Goal: Transaction & Acquisition: Book appointment/travel/reservation

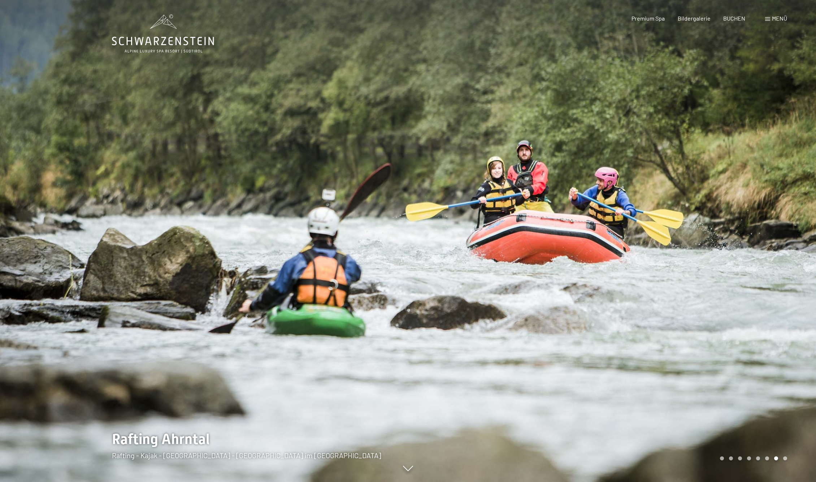
click at [739, 229] on div at bounding box center [612, 241] width 408 height 482
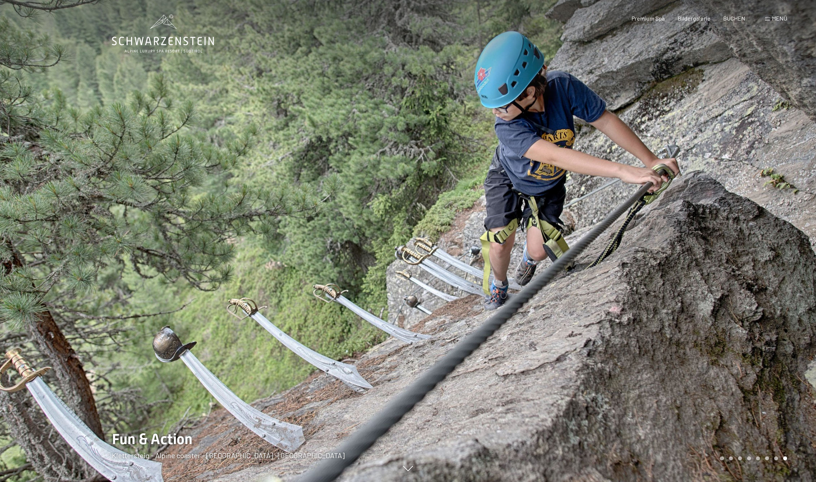
click at [760, 240] on div at bounding box center [612, 241] width 408 height 482
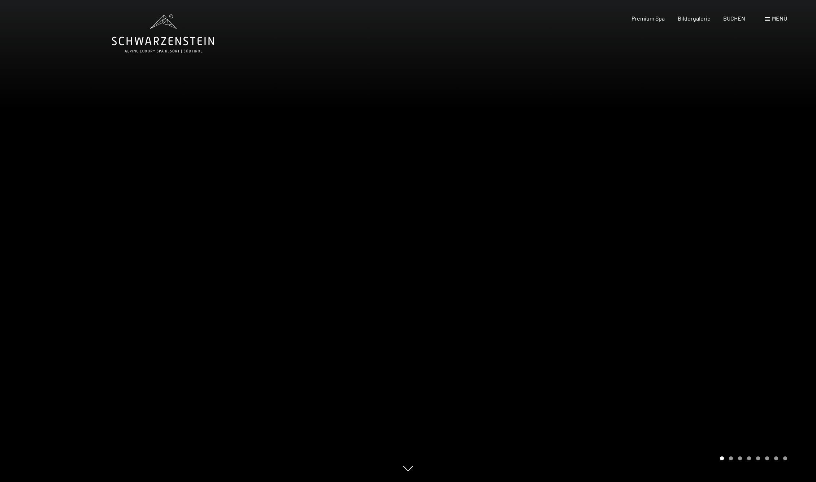
click at [760, 240] on div at bounding box center [612, 241] width 408 height 482
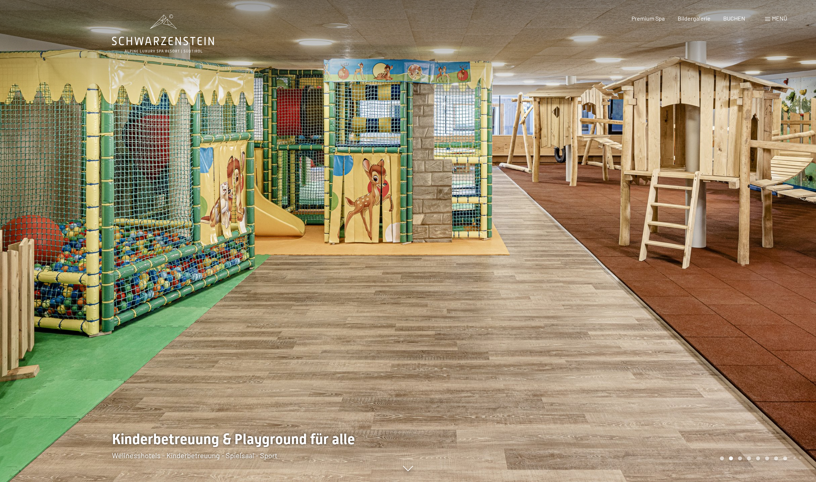
click at [760, 240] on div at bounding box center [612, 241] width 408 height 482
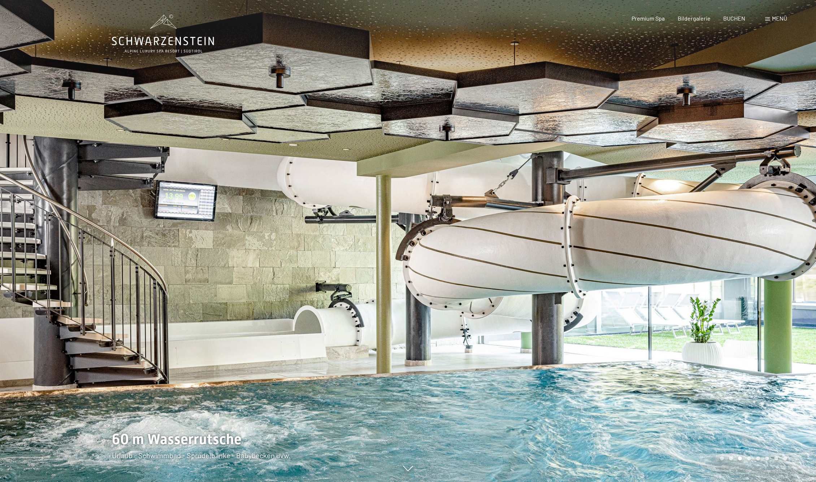
click at [760, 240] on div at bounding box center [612, 241] width 408 height 482
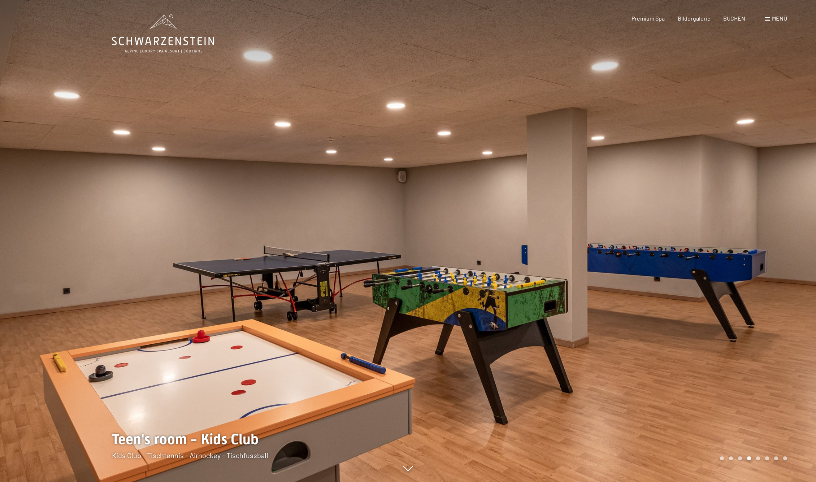
click at [760, 240] on div at bounding box center [612, 241] width 408 height 482
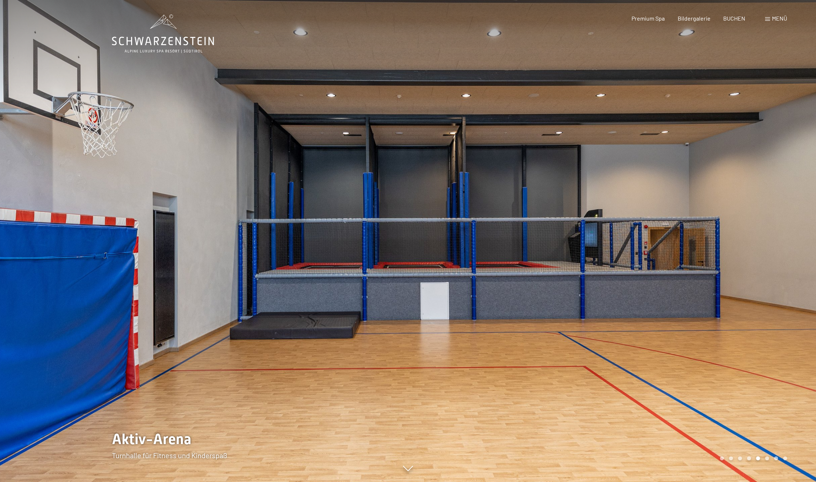
click at [760, 240] on div at bounding box center [612, 241] width 408 height 482
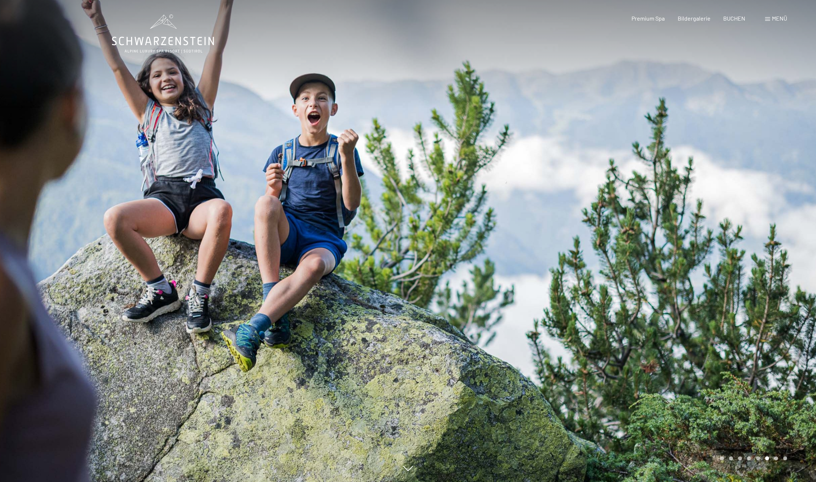
click at [760, 240] on div at bounding box center [612, 241] width 408 height 482
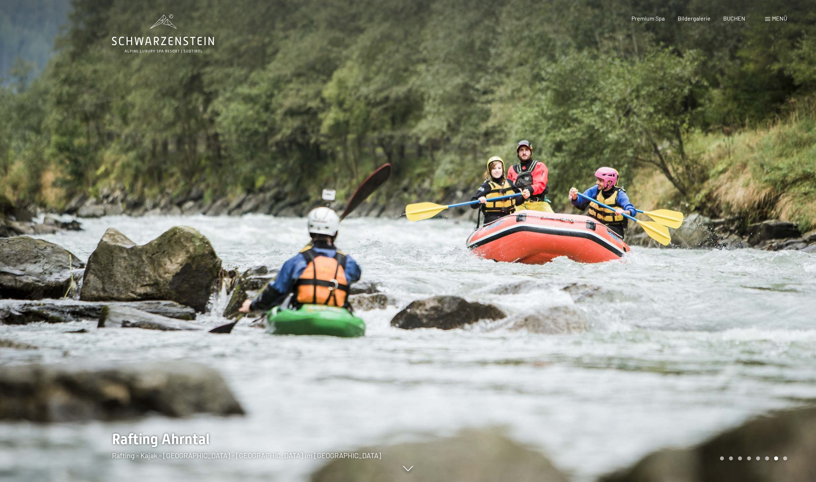
click at [760, 240] on div at bounding box center [612, 241] width 408 height 482
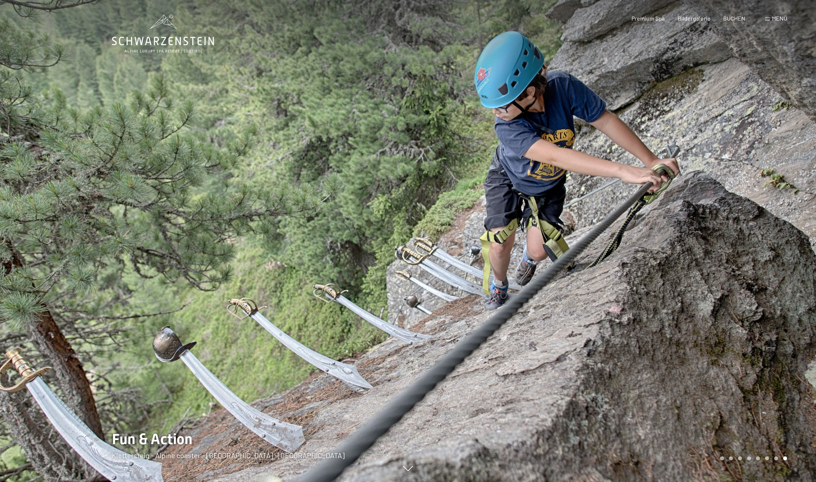
click at [760, 240] on div at bounding box center [612, 241] width 408 height 482
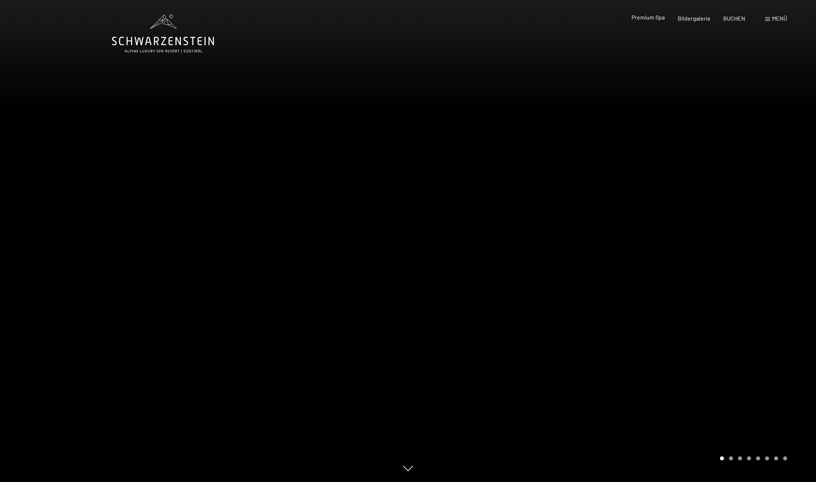
click at [646, 16] on span "Premium Spa" at bounding box center [647, 17] width 33 height 7
click at [736, 185] on div at bounding box center [612, 241] width 408 height 482
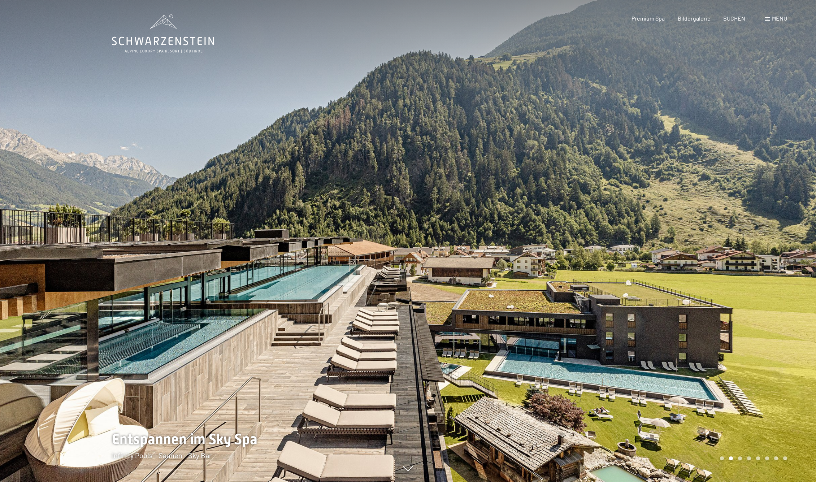
click at [736, 185] on div at bounding box center [612, 241] width 408 height 482
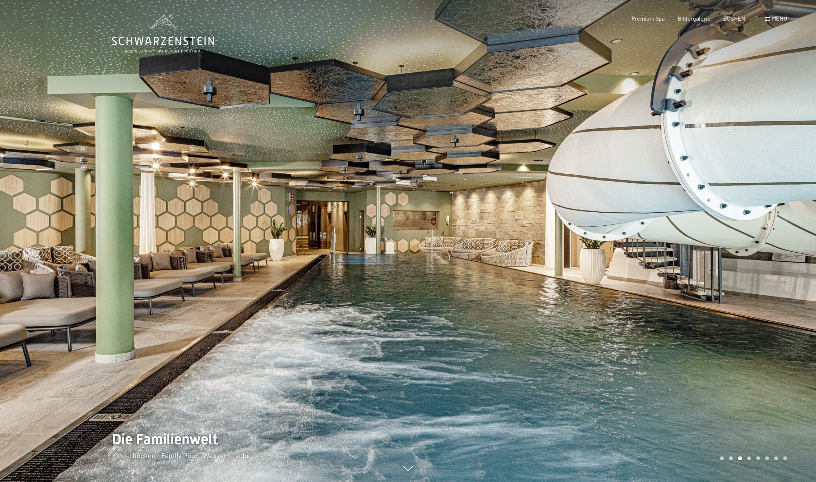
click at [736, 185] on div at bounding box center [612, 241] width 408 height 482
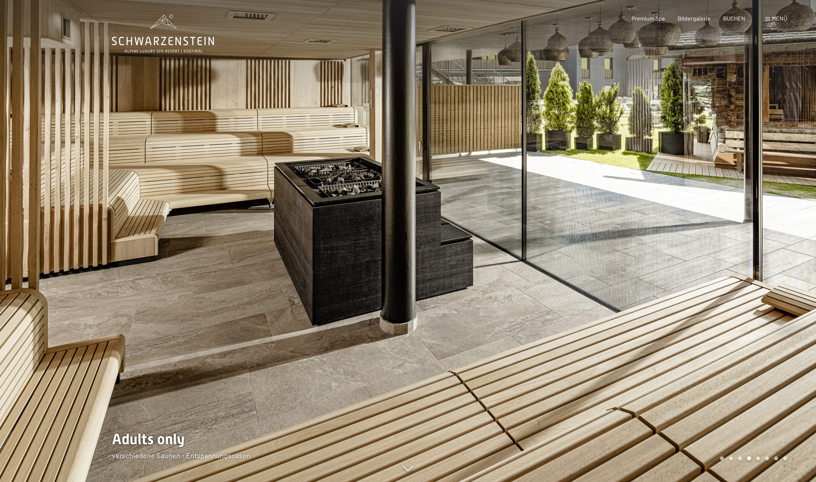
click at [736, 185] on div at bounding box center [612, 241] width 408 height 482
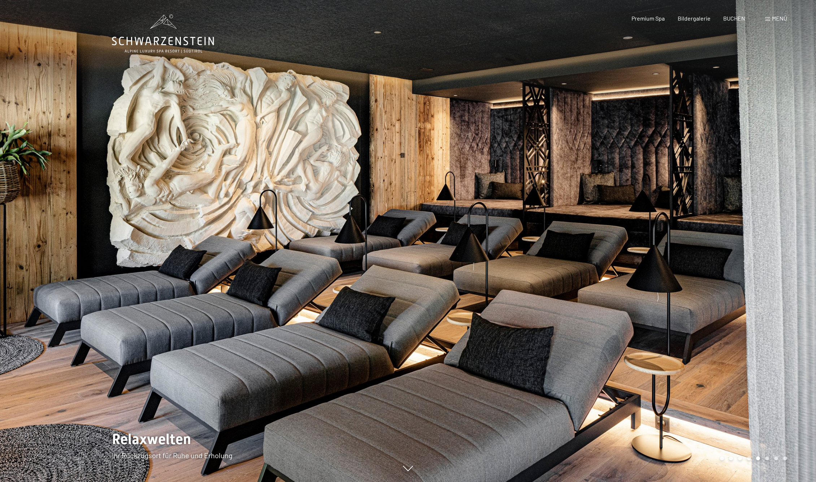
click at [736, 185] on div at bounding box center [612, 241] width 408 height 482
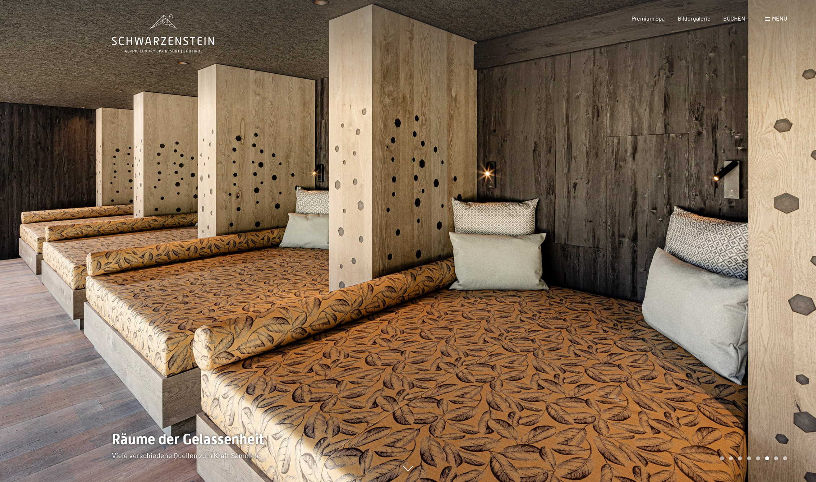
click at [736, 185] on div at bounding box center [612, 241] width 408 height 482
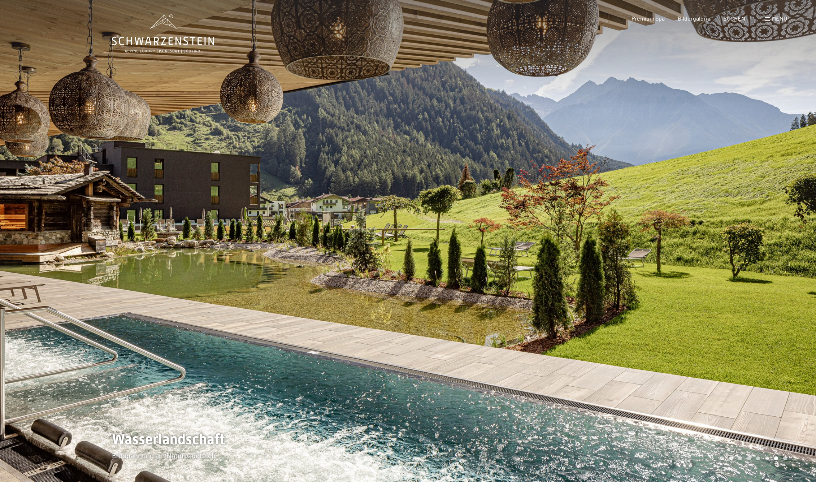
click at [736, 185] on div at bounding box center [612, 241] width 408 height 482
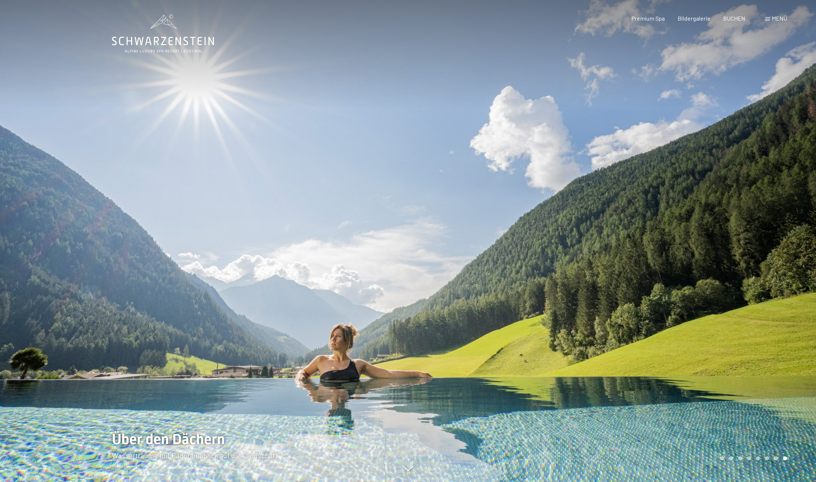
click at [736, 185] on div at bounding box center [612, 241] width 408 height 482
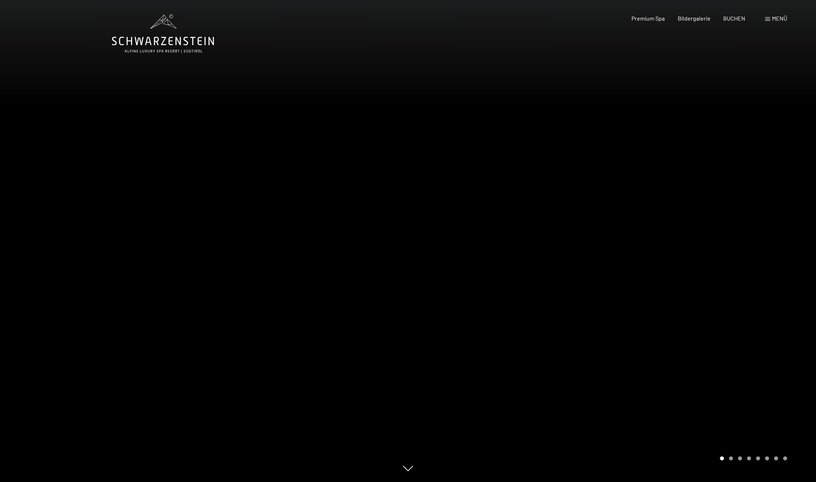
drag, startPoint x: 736, startPoint y: 186, endPoint x: 726, endPoint y: 183, distance: 9.8
click at [728, 183] on div at bounding box center [612, 241] width 408 height 482
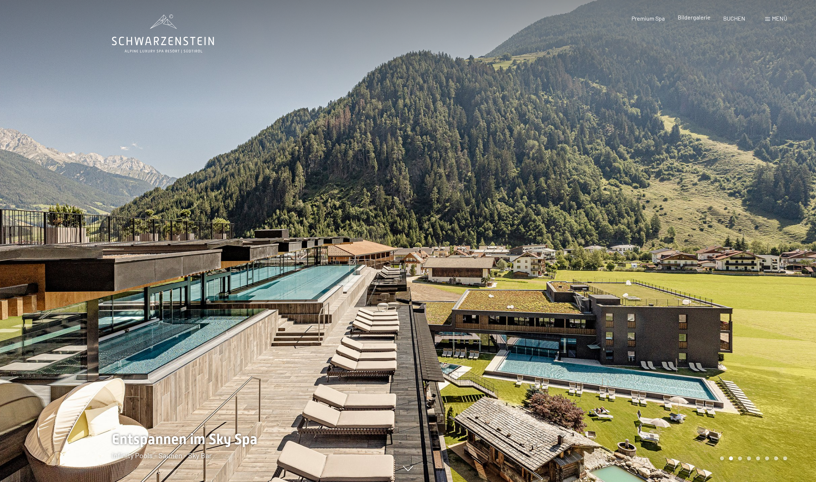
click at [691, 19] on span "Bildergalerie" at bounding box center [693, 17] width 33 height 7
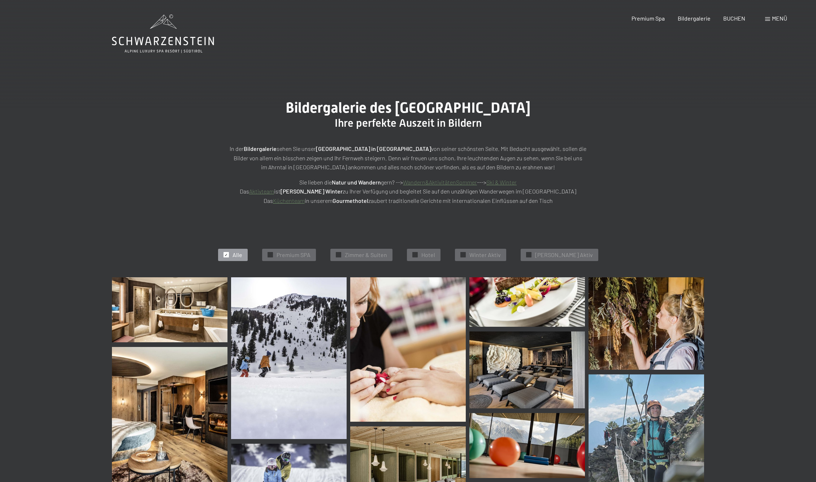
click at [126, 306] on img at bounding box center [169, 309] width 115 height 65
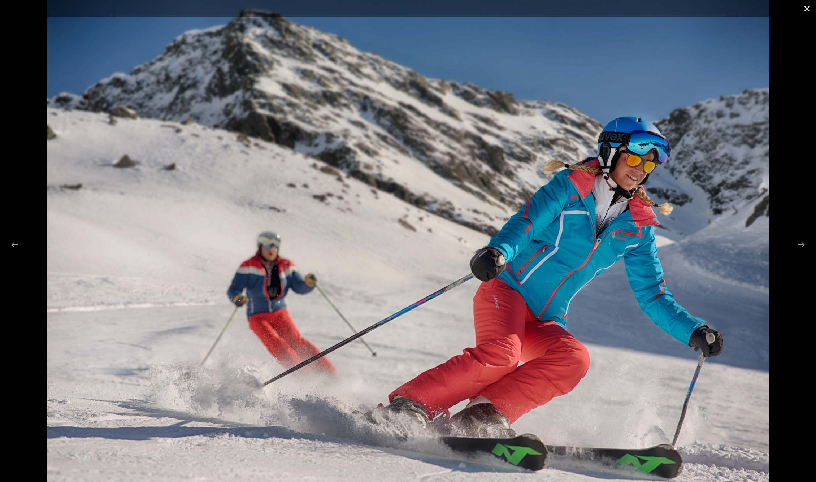
click at [806, 5] on button "Close gallery" at bounding box center [807, 8] width 18 height 17
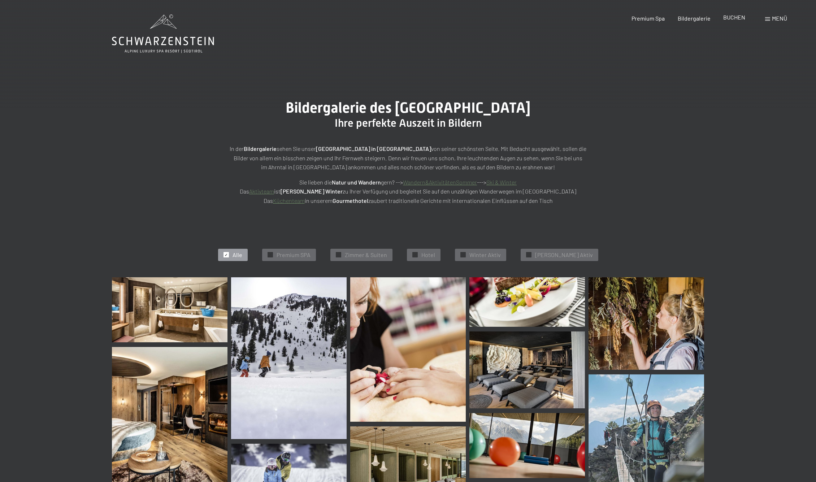
click at [734, 17] on span "BUCHEN" at bounding box center [734, 17] width 22 height 7
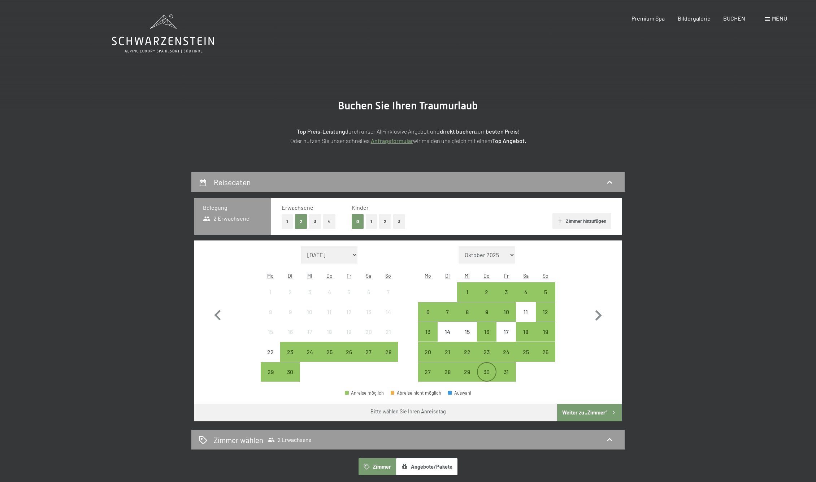
click at [492, 369] on div "30" at bounding box center [486, 378] width 18 height 18
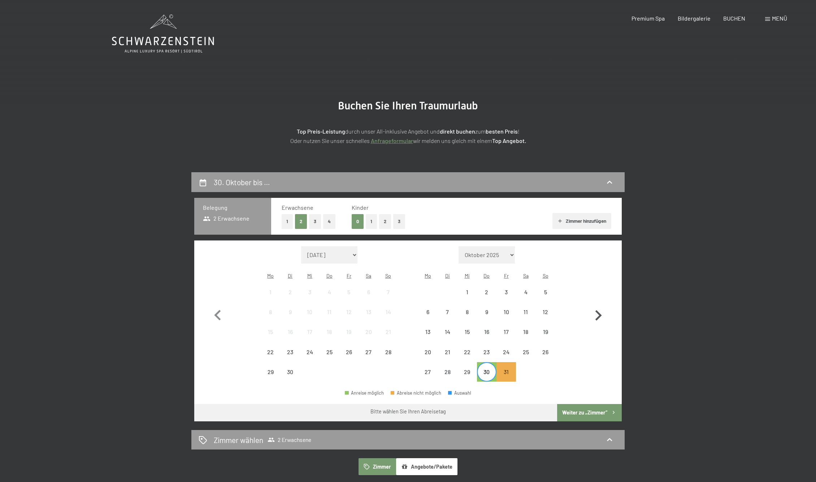
click at [602, 306] on icon "button" at bounding box center [598, 315] width 21 height 21
select select "2025-11-01"
select select "2025-12-01"
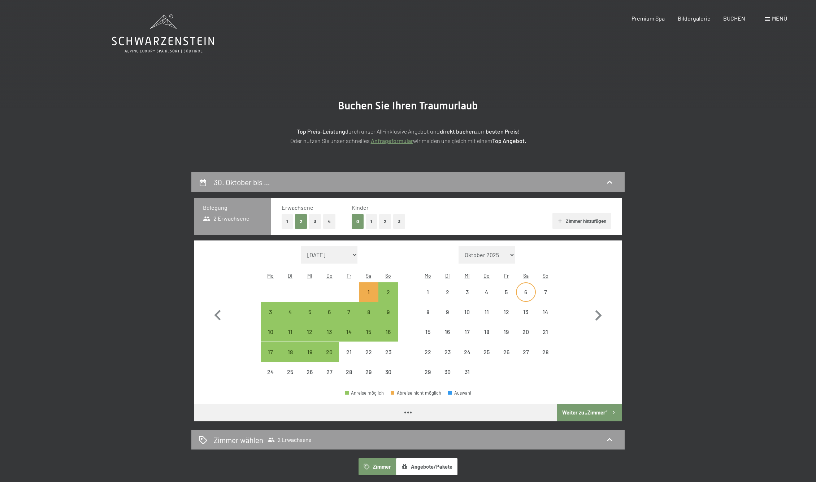
select select "2025-11-01"
select select "2025-12-01"
click at [330, 309] on div "6" at bounding box center [329, 318] width 18 height 18
select select "2025-11-01"
select select "2025-12-01"
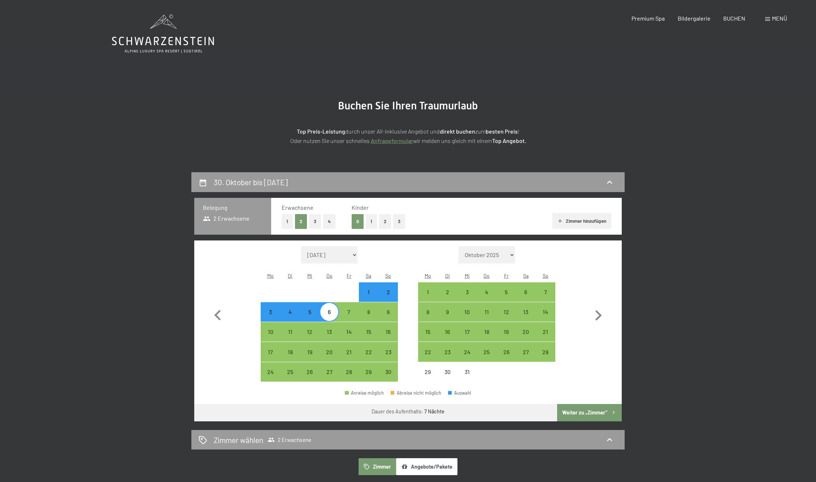
click at [369, 221] on button "1" at bounding box center [371, 221] width 11 height 15
select select "2025-11-01"
select select "2025-12-01"
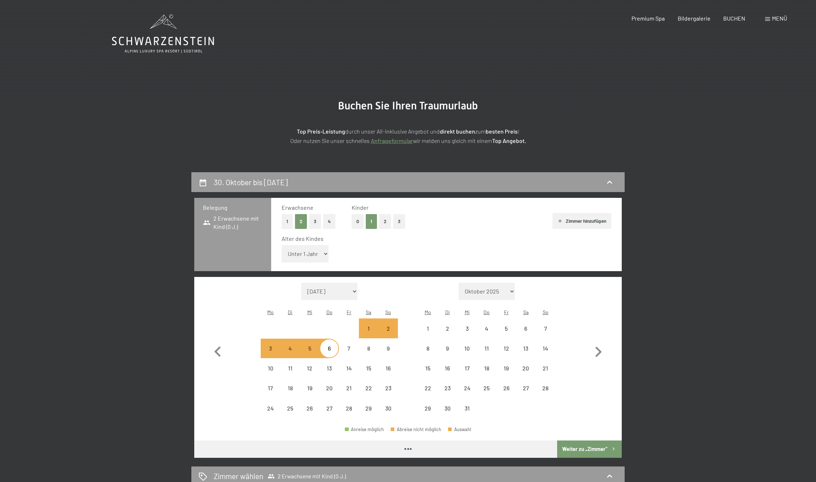
select select "2025-11-01"
select select "2025-12-01"
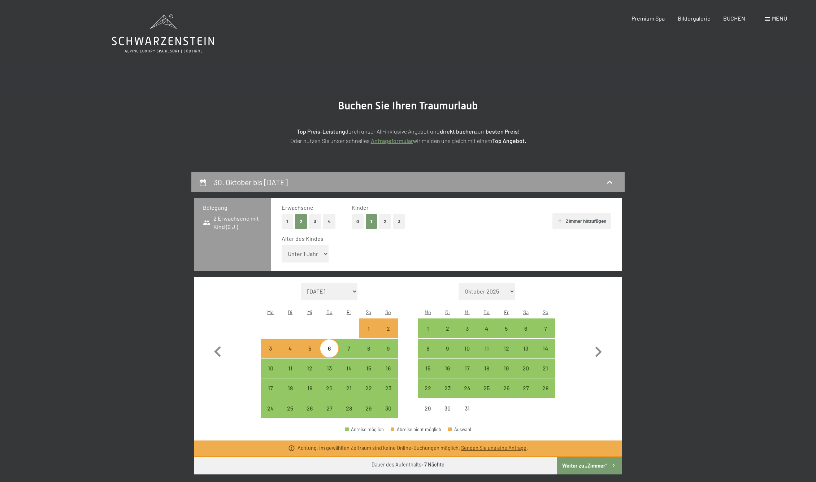
select select "8"
select select "2025-11-01"
select select "2025-12-01"
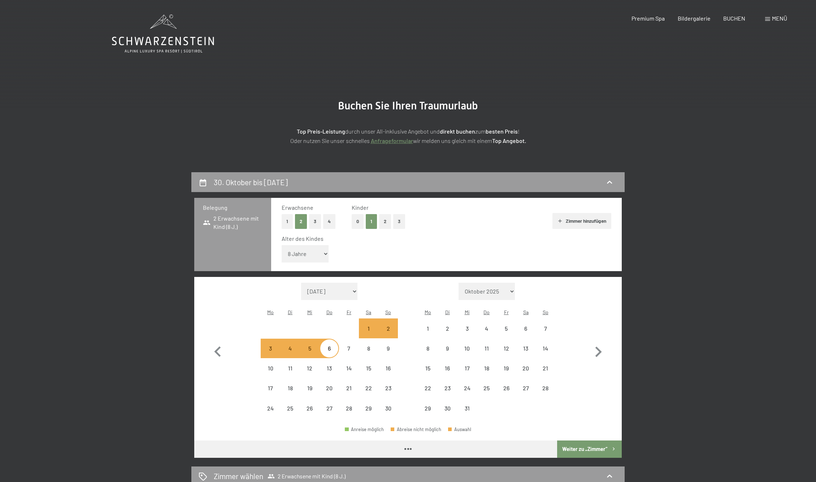
select select "2025-11-01"
select select "2025-12-01"
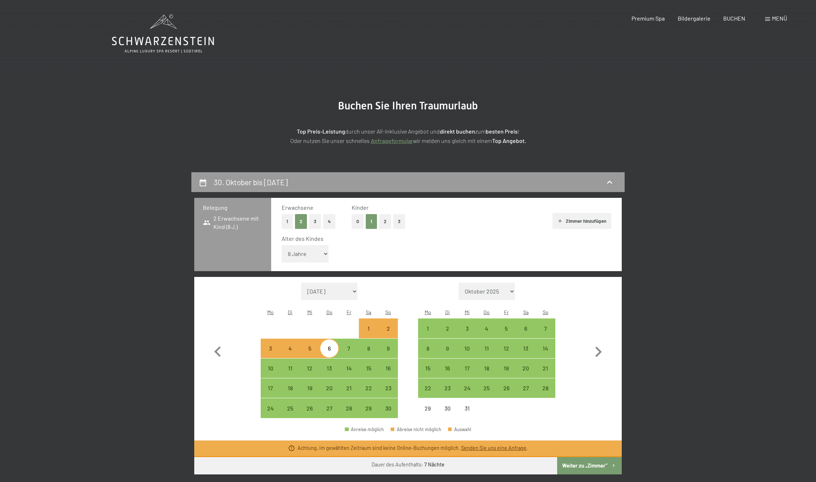
drag, startPoint x: 314, startPoint y: 248, endPoint x: 604, endPoint y: 424, distance: 338.7
click at [604, 440] on div "Achtung, im gewählten Zeitraum sind keine Online-Buchungen möglich. Senden Sie …" at bounding box center [407, 448] width 427 height 17
click at [586, 457] on button "Weiter zu „Zimmer“" at bounding box center [589, 465] width 65 height 17
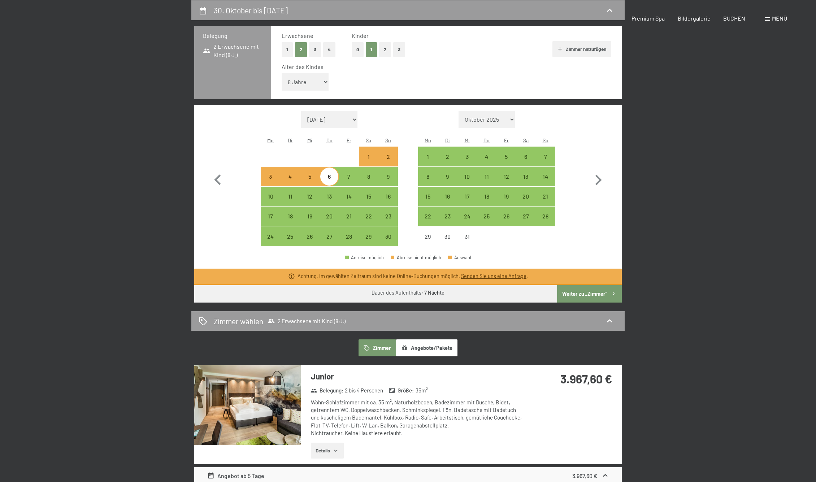
select select "2025-11-01"
select select "2025-12-01"
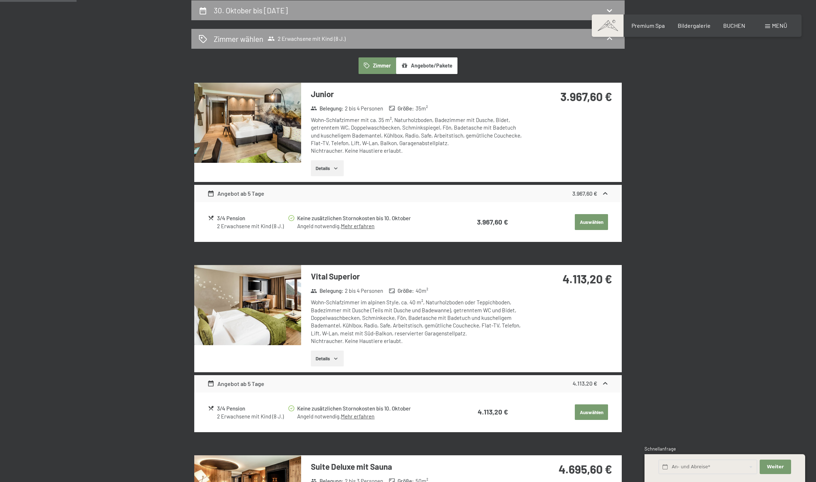
click at [250, 120] on img at bounding box center [247, 123] width 107 height 80
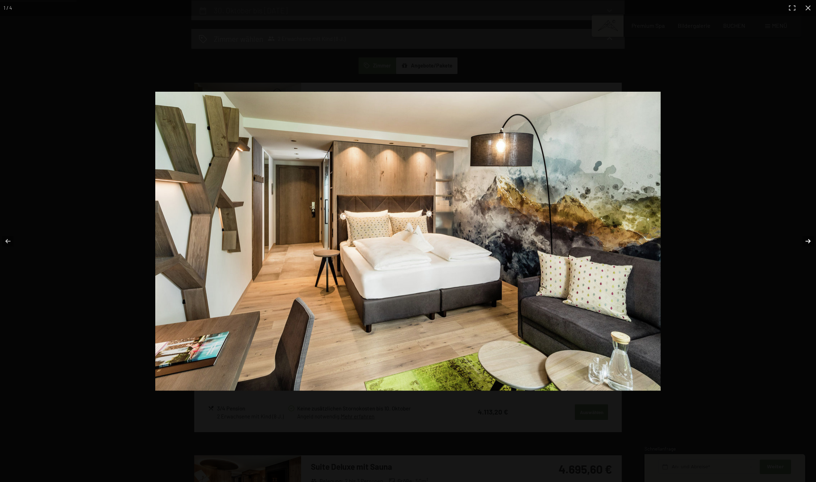
click at [807, 240] on button "button" at bounding box center [802, 241] width 25 height 36
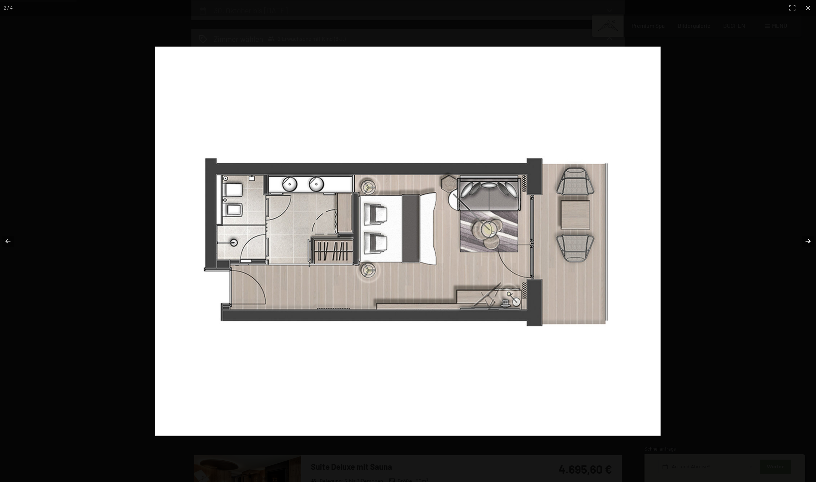
click at [807, 240] on button "button" at bounding box center [802, 241] width 25 height 36
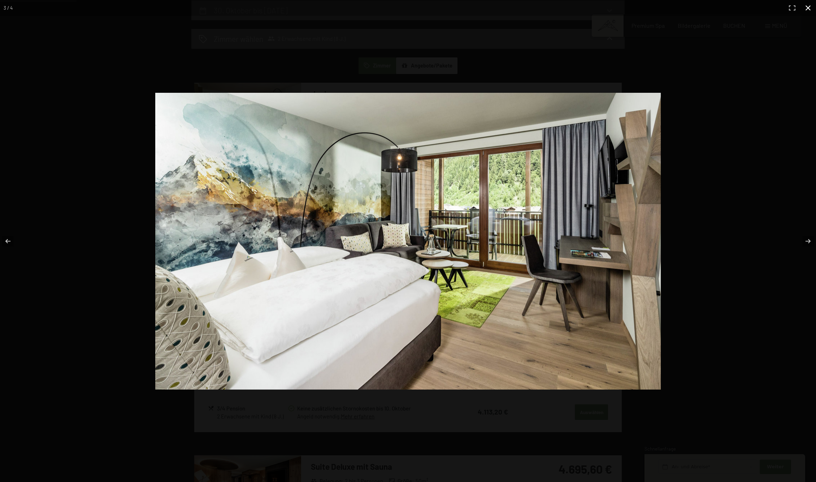
click at [806, 8] on button "button" at bounding box center [808, 8] width 16 height 16
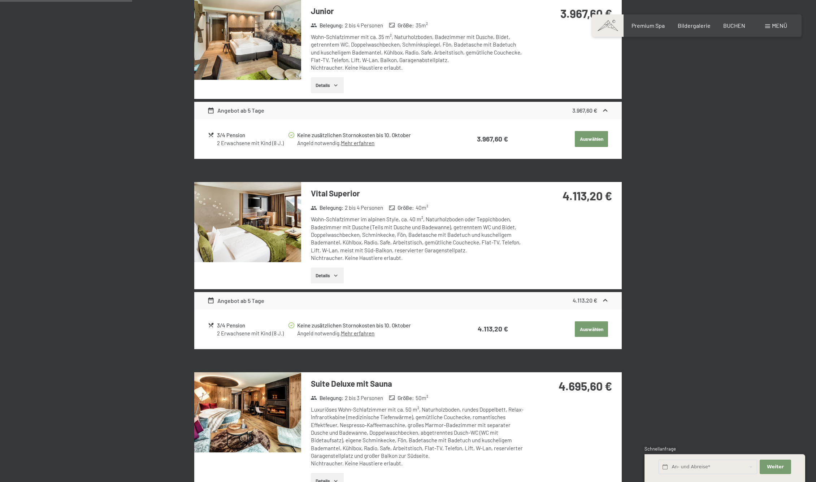
scroll to position [253, 0]
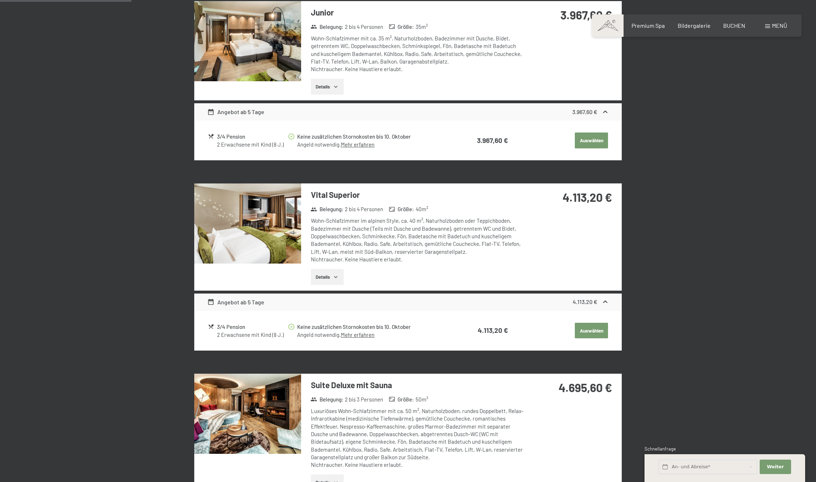
click at [276, 231] on img at bounding box center [247, 223] width 107 height 80
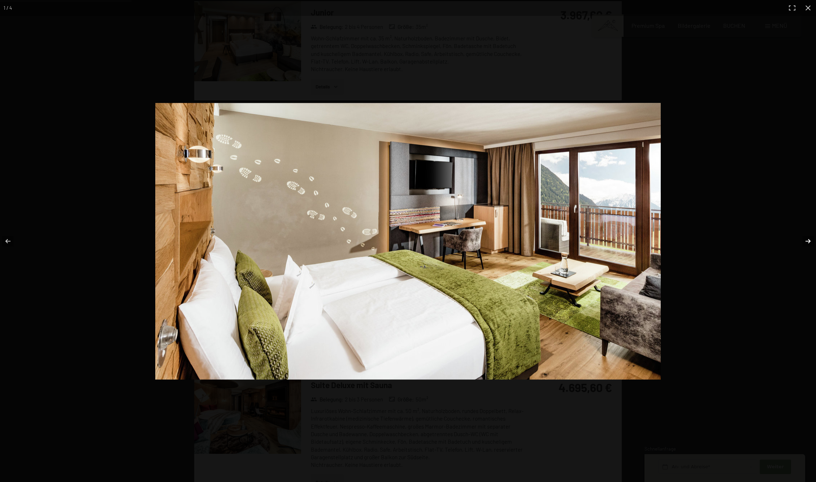
click at [806, 239] on button "button" at bounding box center [802, 241] width 25 height 36
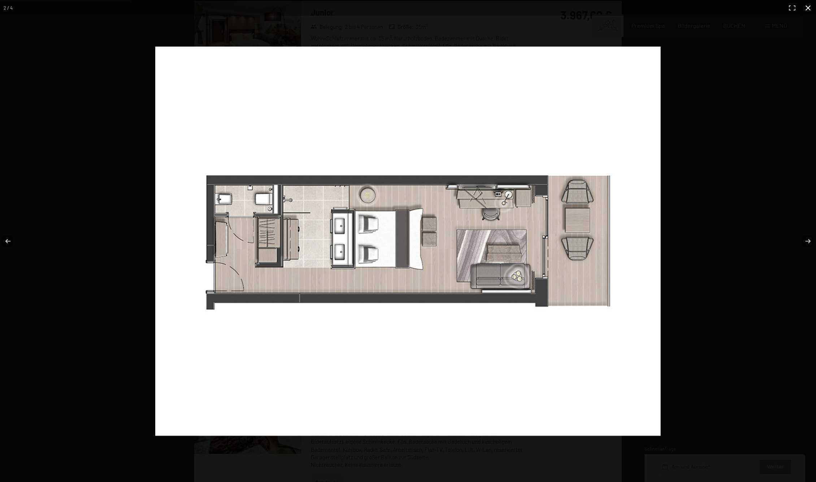
click at [807, 7] on button "button" at bounding box center [808, 8] width 16 height 16
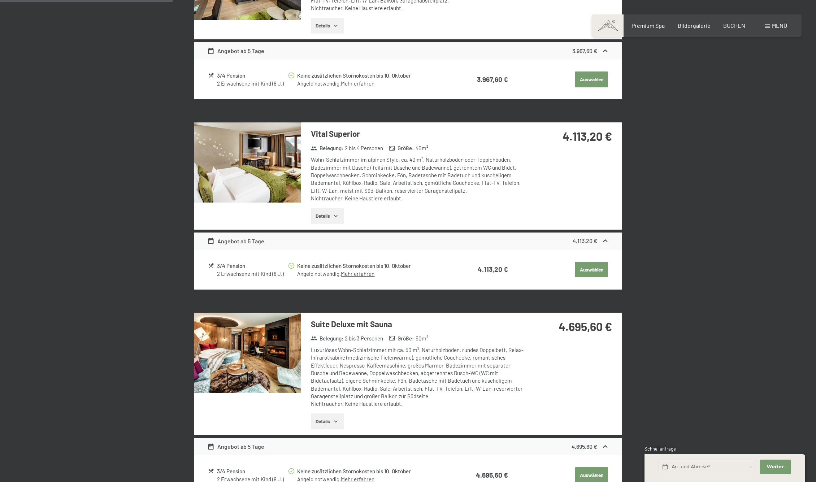
scroll to position [370, 0]
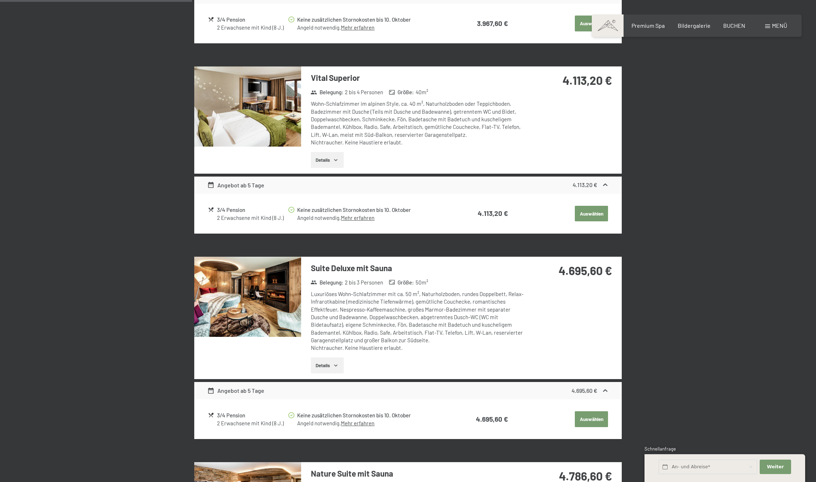
click at [286, 315] on img at bounding box center [247, 297] width 107 height 80
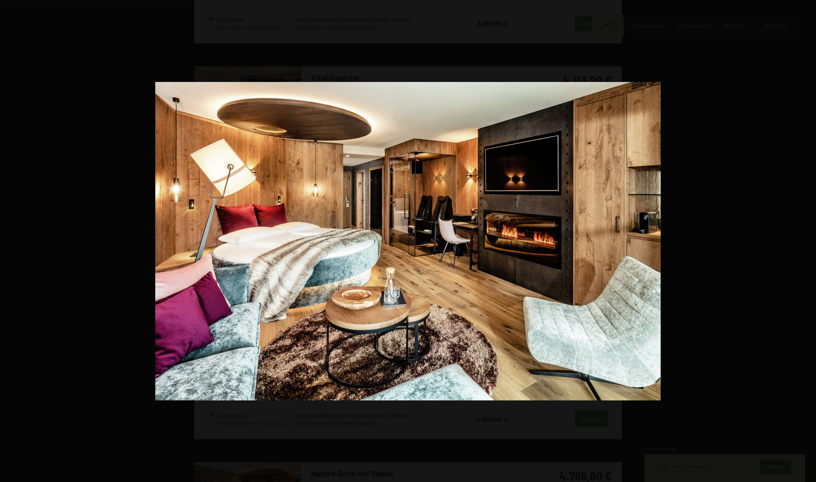
click at [807, 240] on button "button" at bounding box center [802, 241] width 25 height 36
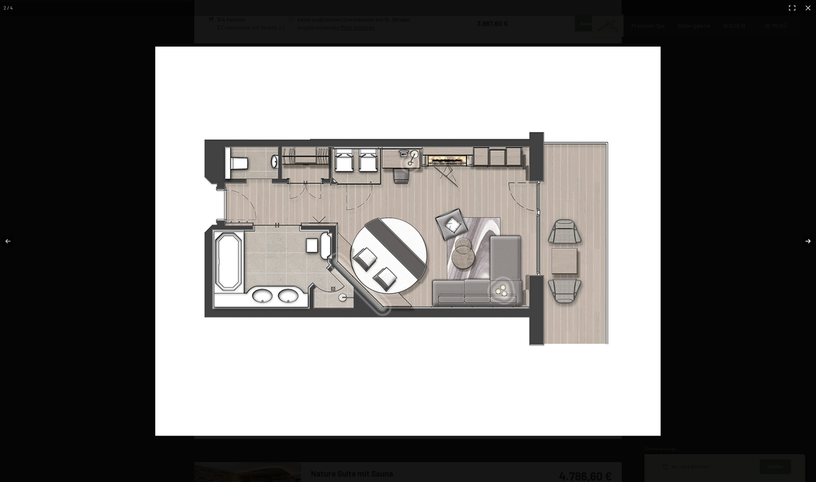
click at [807, 240] on button "button" at bounding box center [802, 241] width 25 height 36
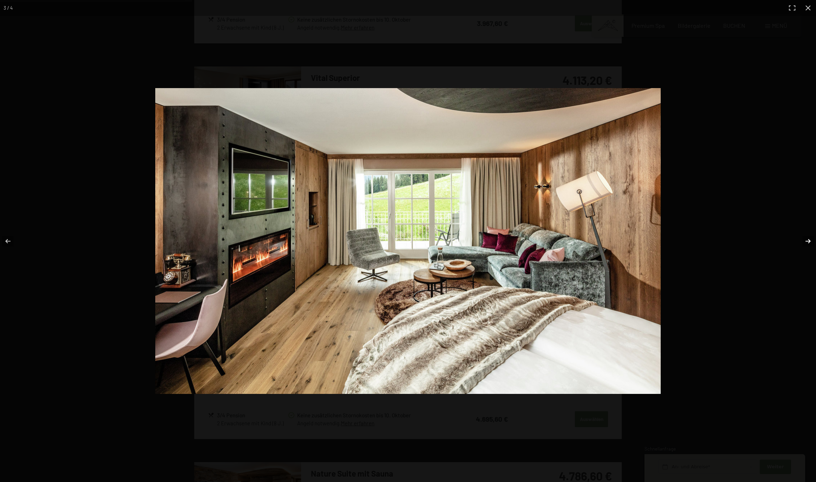
click at [807, 240] on button "button" at bounding box center [802, 241] width 25 height 36
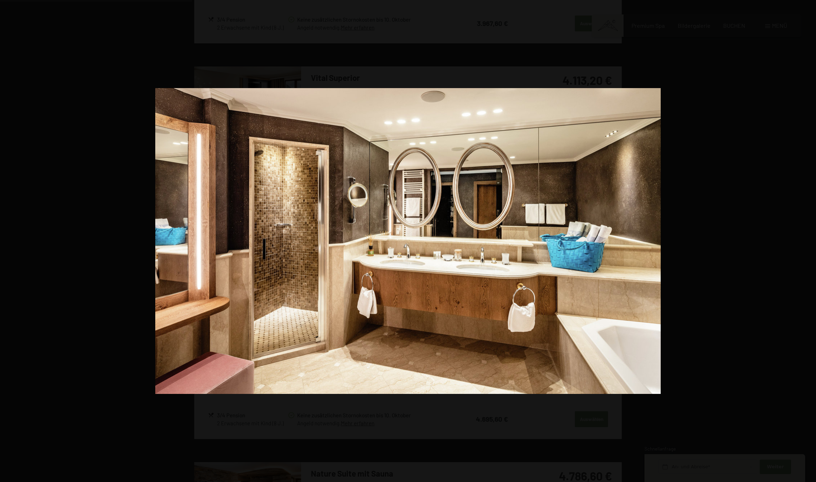
click at [807, 240] on button "button" at bounding box center [802, 241] width 25 height 36
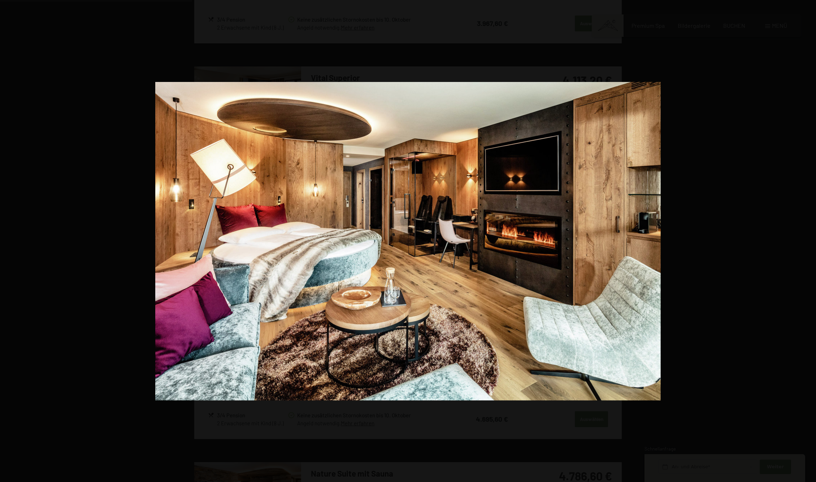
click at [807, 240] on button "button" at bounding box center [802, 241] width 25 height 36
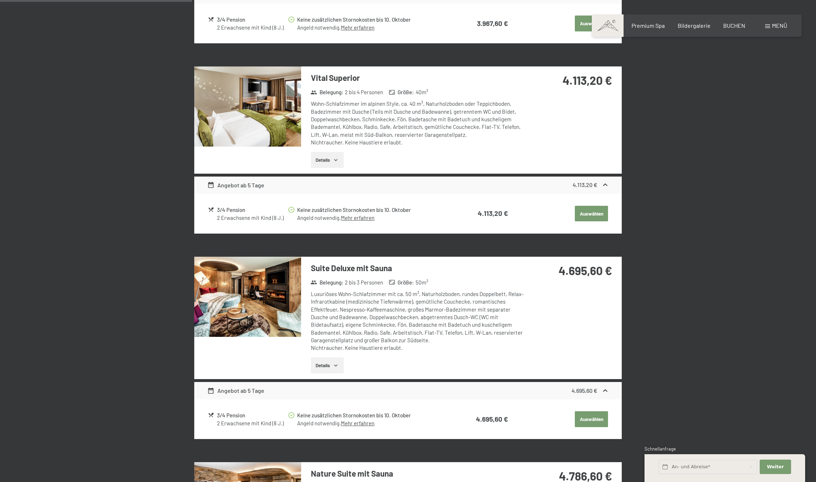
click at [0, 0] on button "button" at bounding box center [0, 0] width 0 height 0
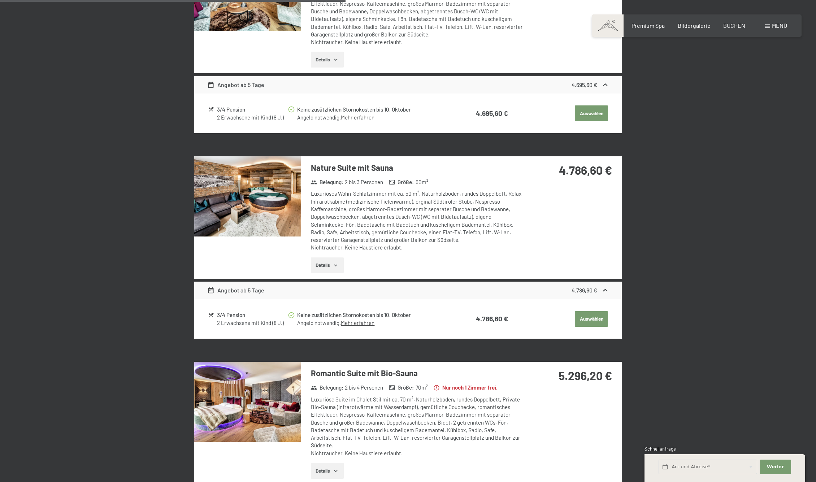
scroll to position [666, 0]
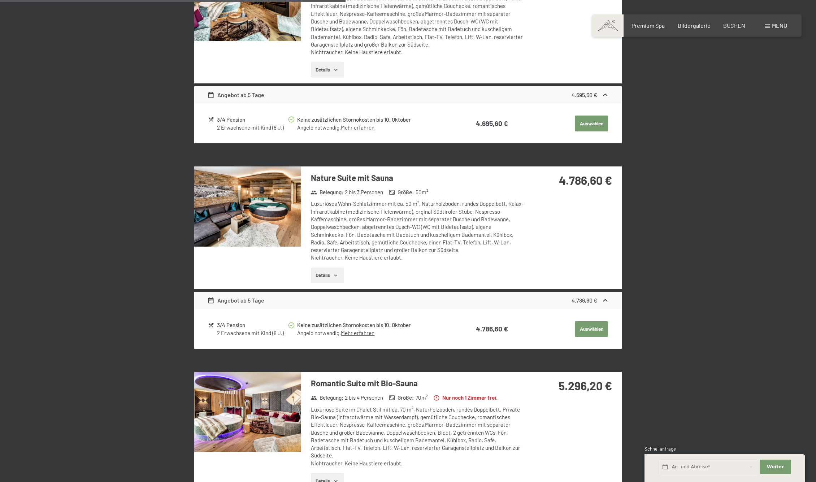
click at [250, 232] on img at bounding box center [247, 206] width 107 height 80
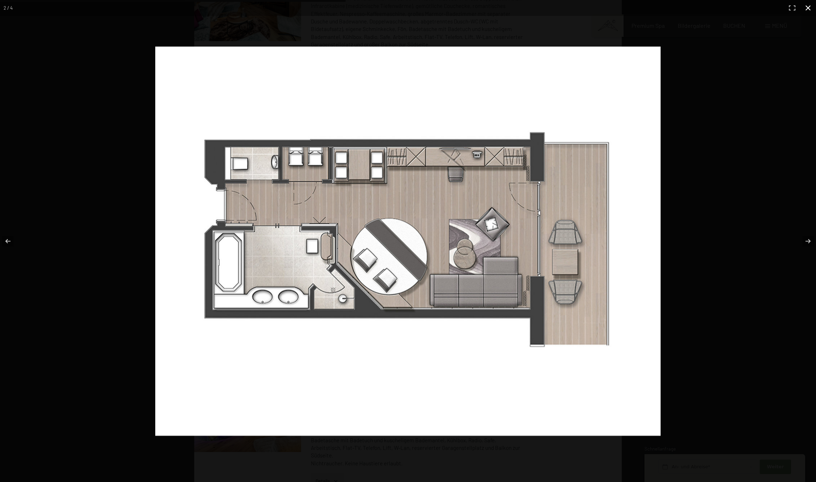
click at [809, 8] on button "button" at bounding box center [808, 8] width 16 height 16
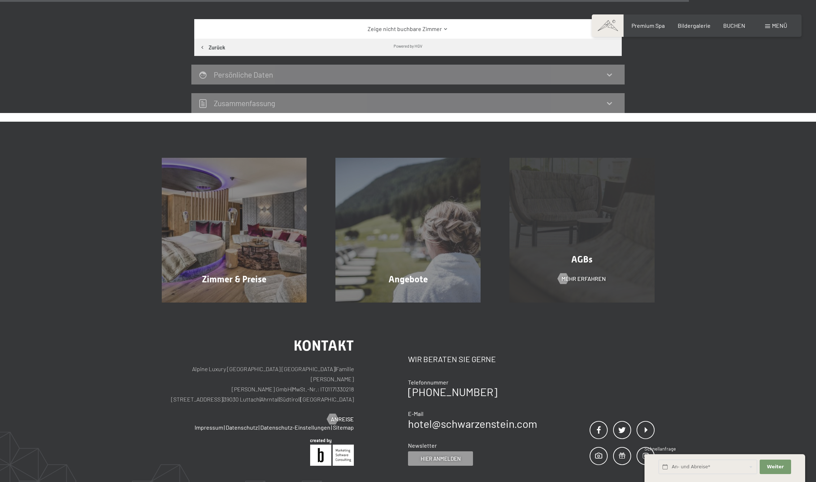
scroll to position [1435, 0]
